Goal: Answer question/provide support

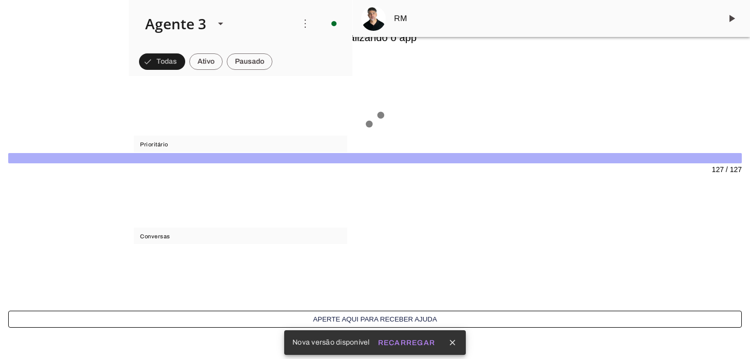
scroll to position [858, 0]
